Goal: Book appointment/travel/reservation

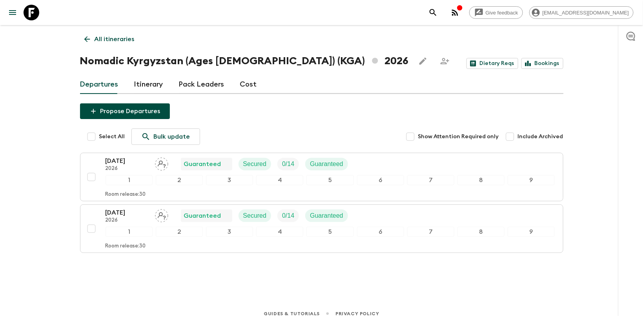
click at [89, 39] on icon at bounding box center [87, 39] width 6 height 6
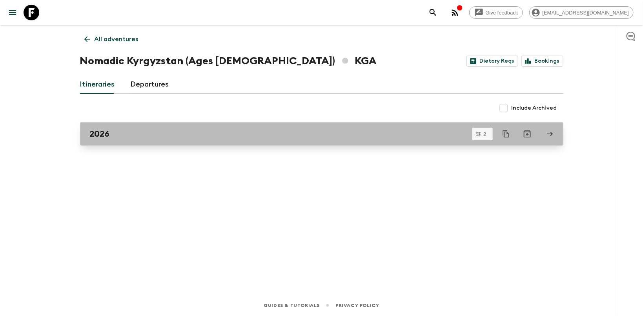
click at [106, 129] on link "2026" at bounding box center [321, 134] width 483 height 24
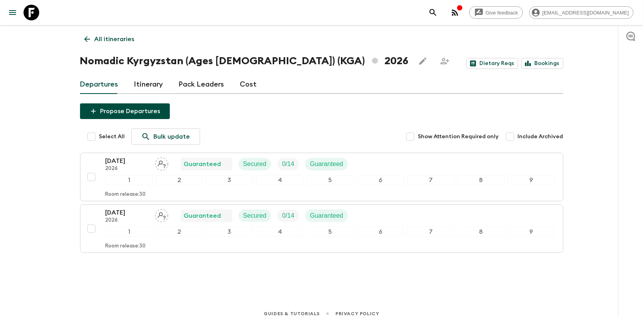
click at [85, 38] on icon at bounding box center [87, 39] width 9 height 9
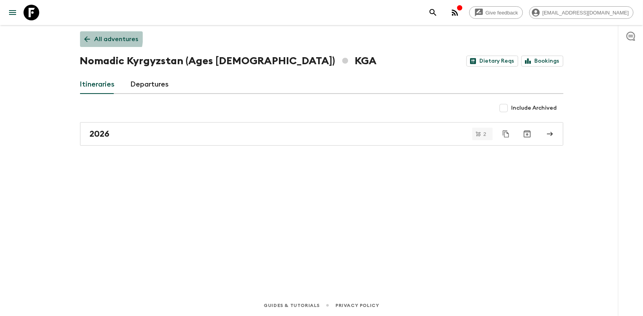
click at [86, 36] on icon at bounding box center [87, 39] width 9 height 9
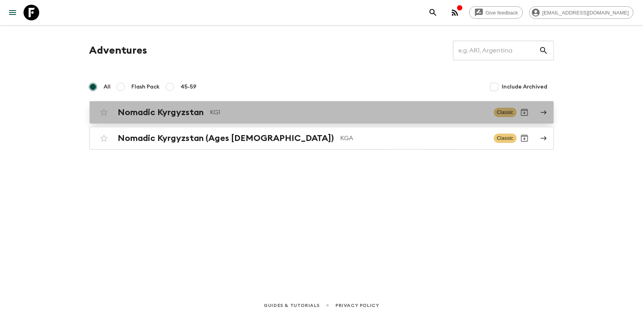
click at [126, 111] on h2 "Nomadic Kyrgyzstan" at bounding box center [161, 112] width 86 height 10
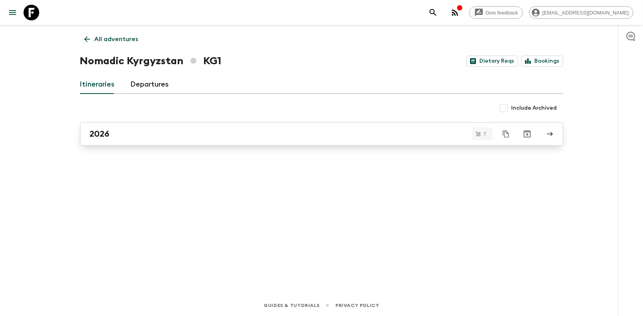
click at [194, 135] on div "2026" at bounding box center [314, 134] width 449 height 10
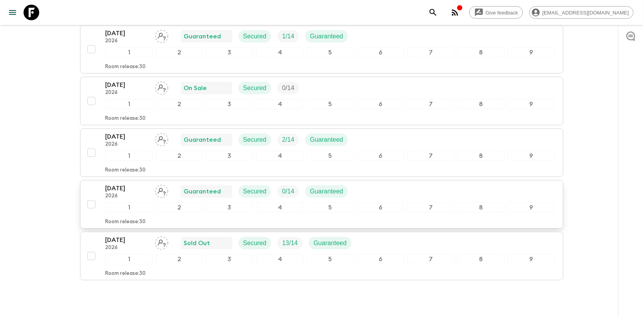
scroll to position [266, 0]
